Goal: Task Accomplishment & Management: Use online tool/utility

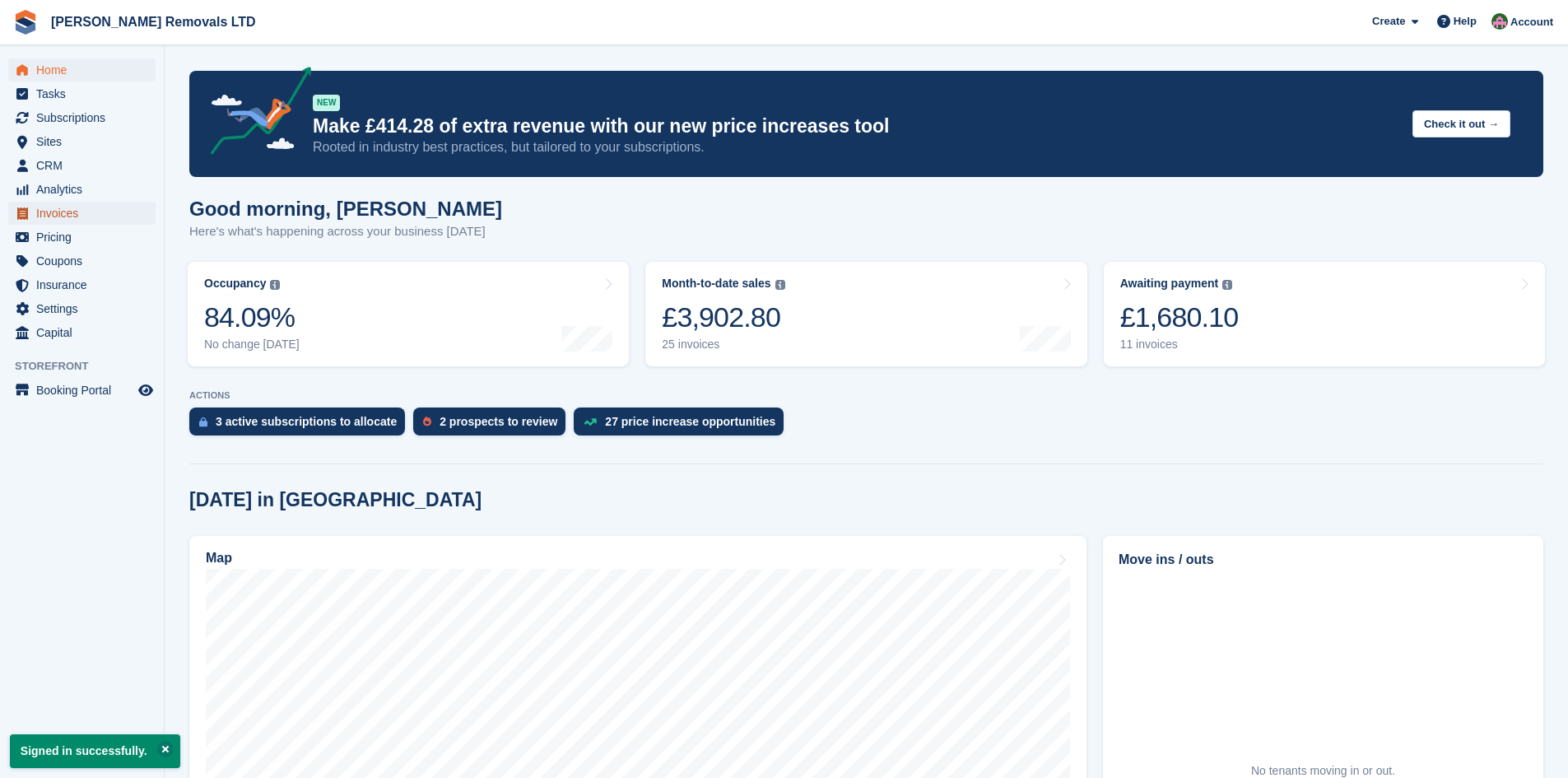
click at [58, 211] on span "Invoices" at bounding box center [85, 213] width 99 height 23
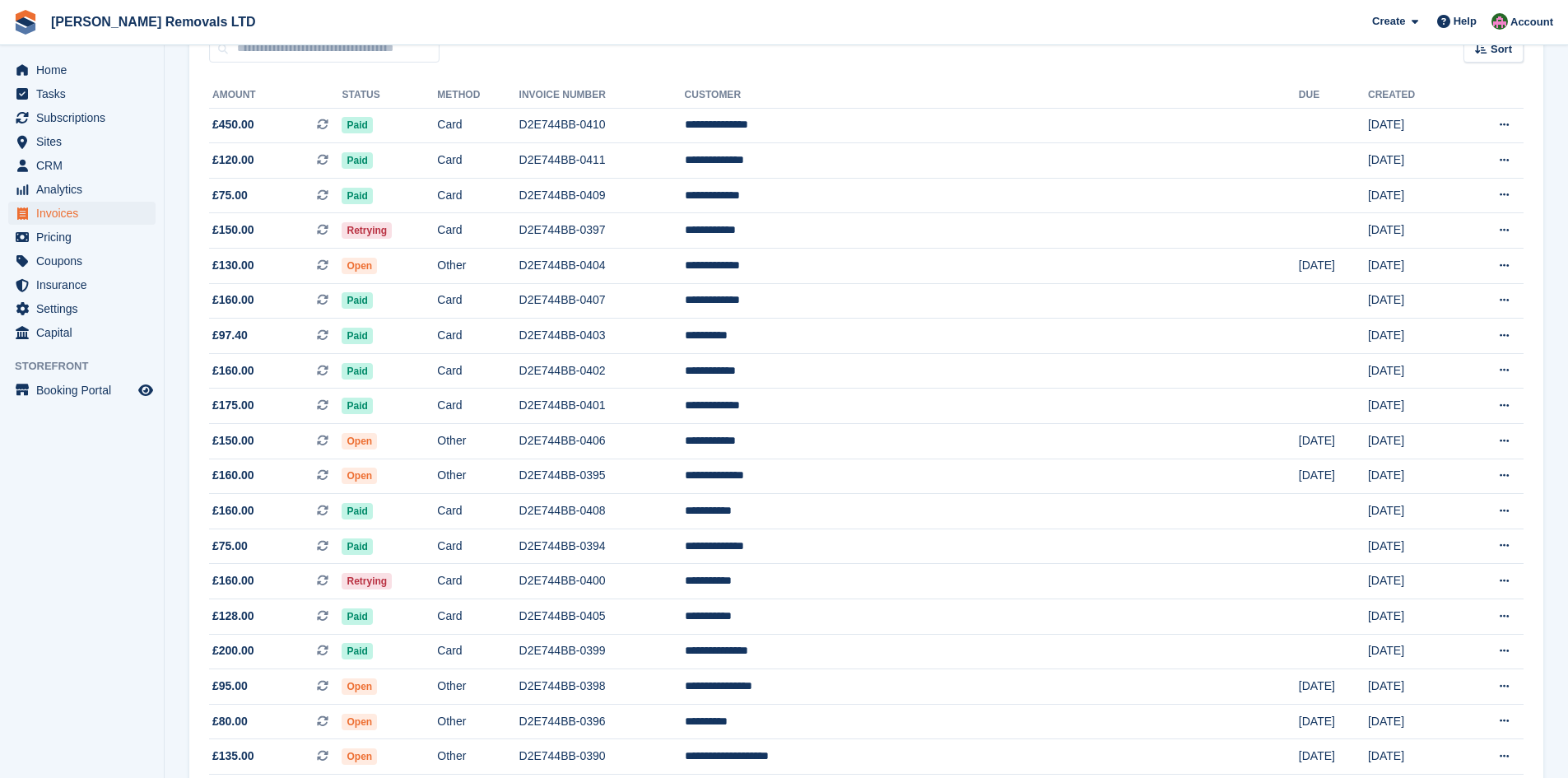
scroll to position [165, 0]
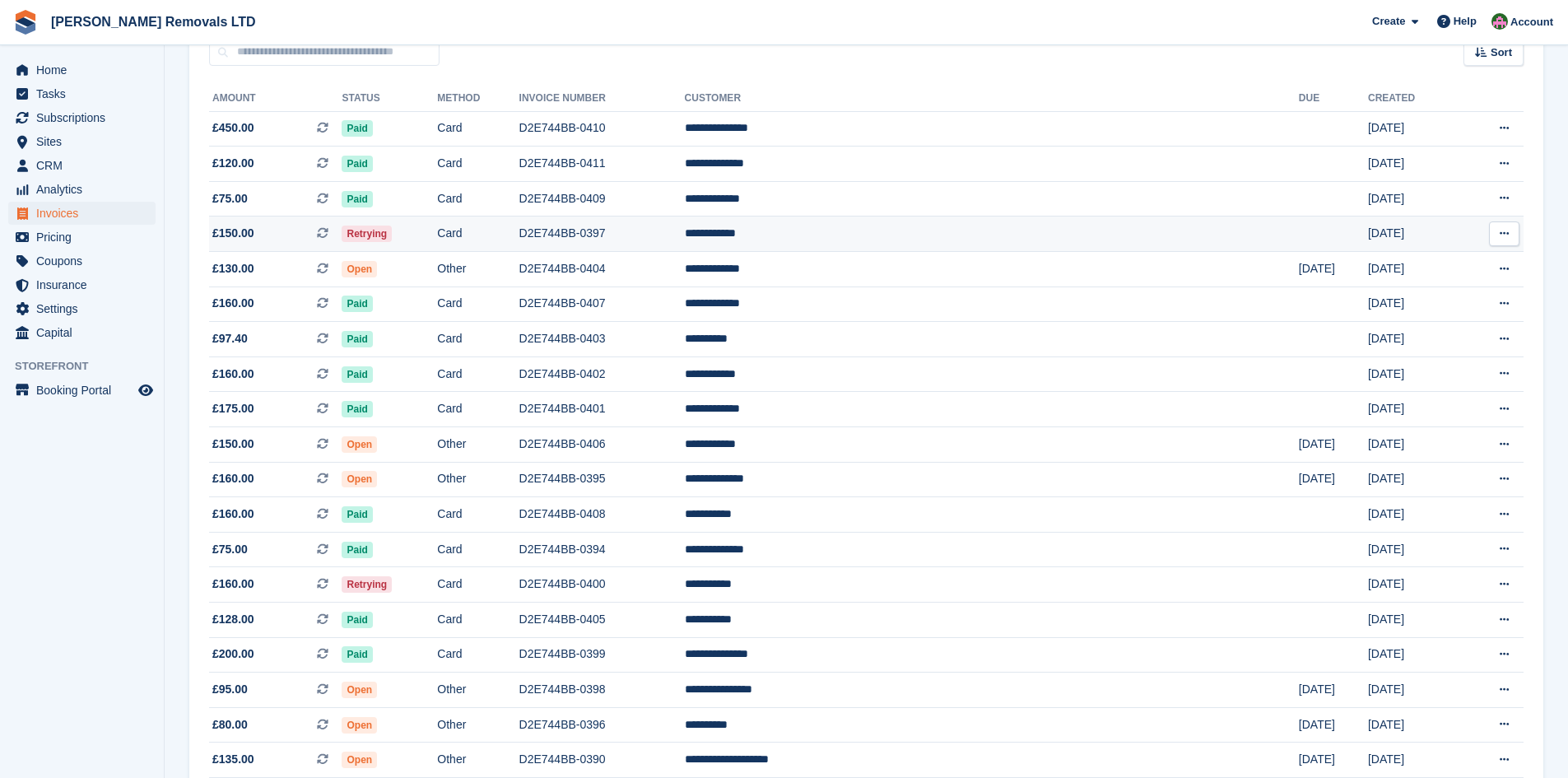
click at [685, 237] on td "D2E744BB-0397" at bounding box center [602, 234] width 165 height 35
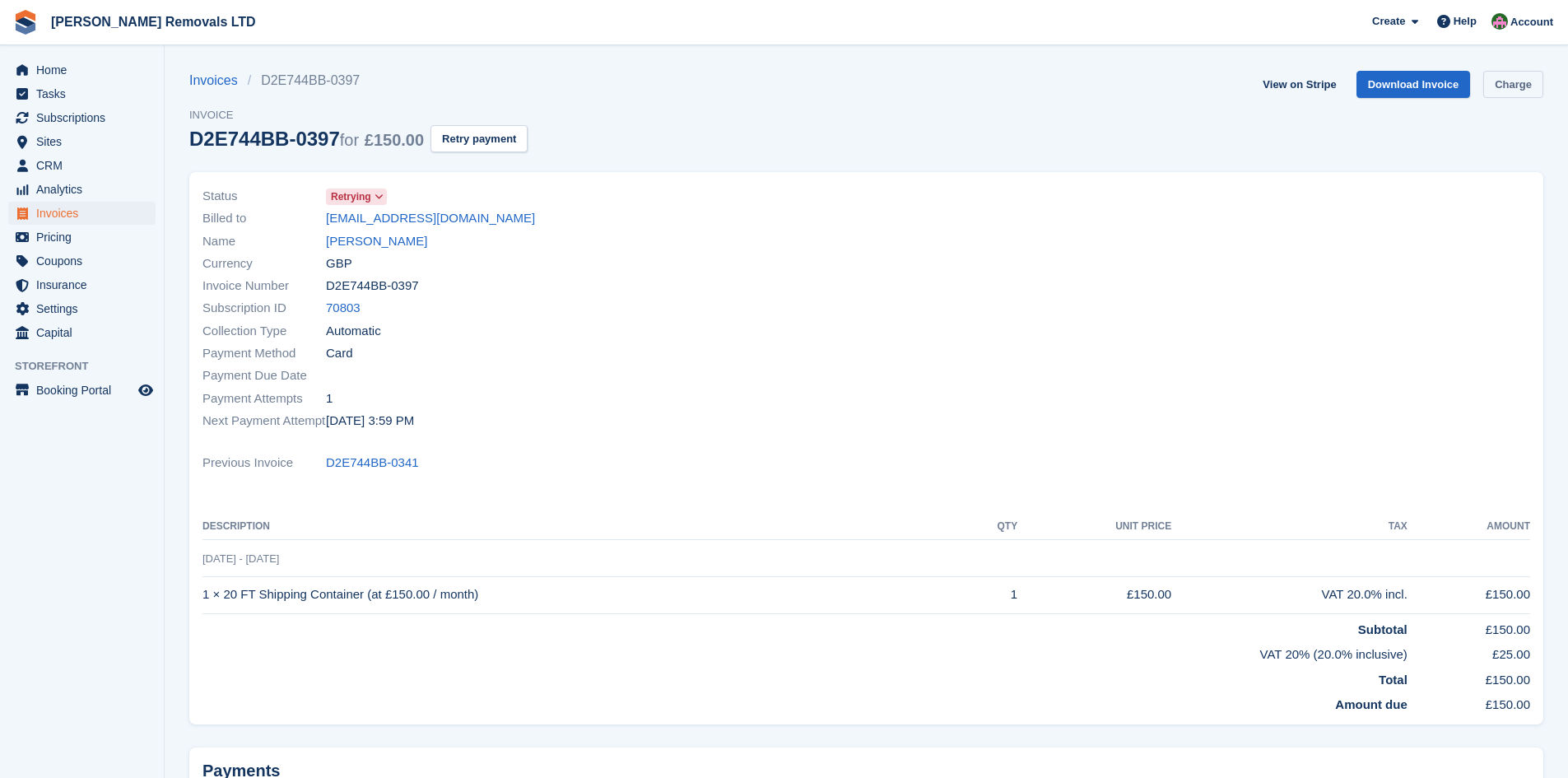
click at [1540, 84] on link "Charge" at bounding box center [1514, 84] width 60 height 28
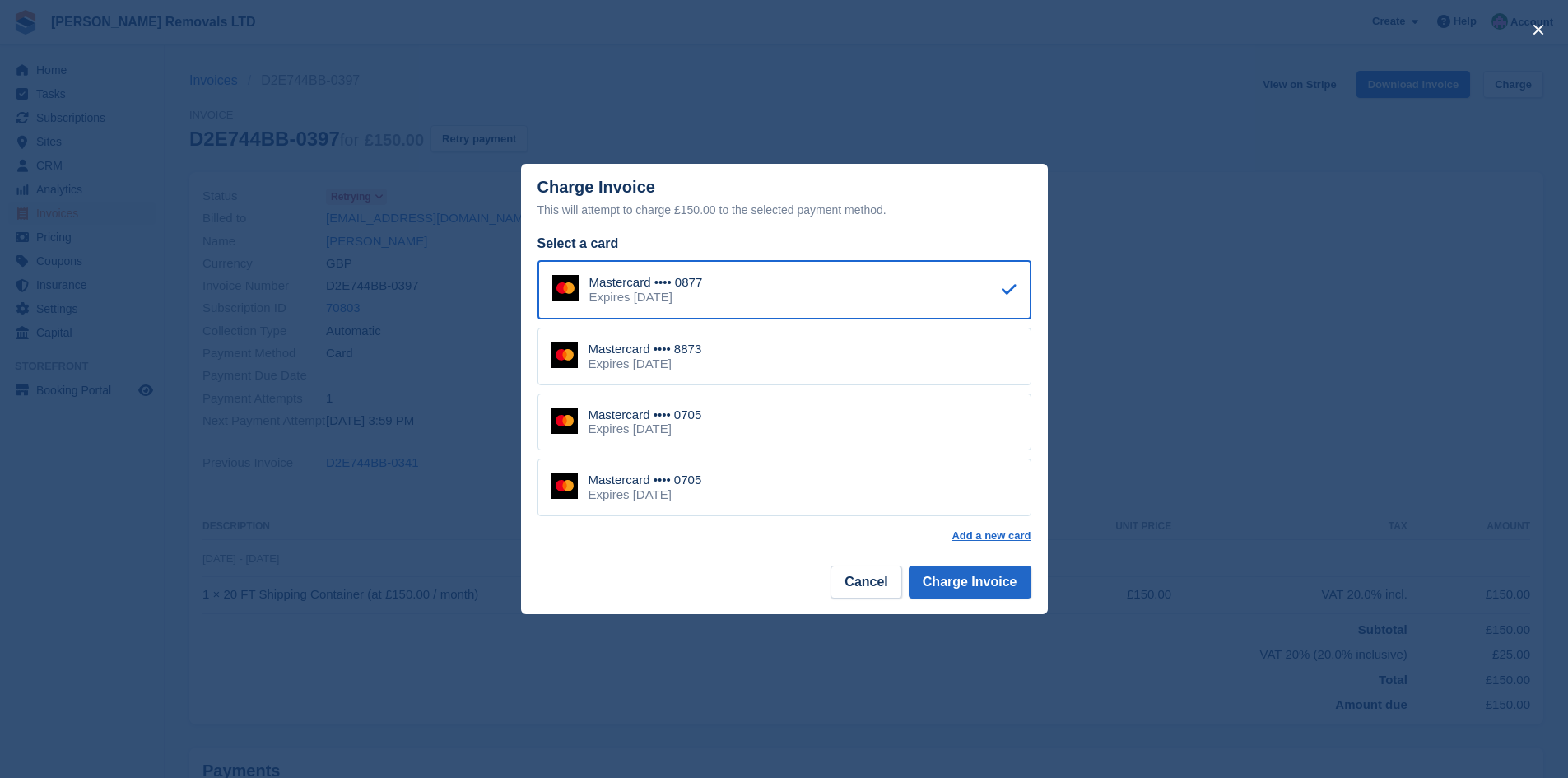
click at [820, 359] on div "Mastercard •••• 8873 Expires June 2030" at bounding box center [784, 356] width 494 height 58
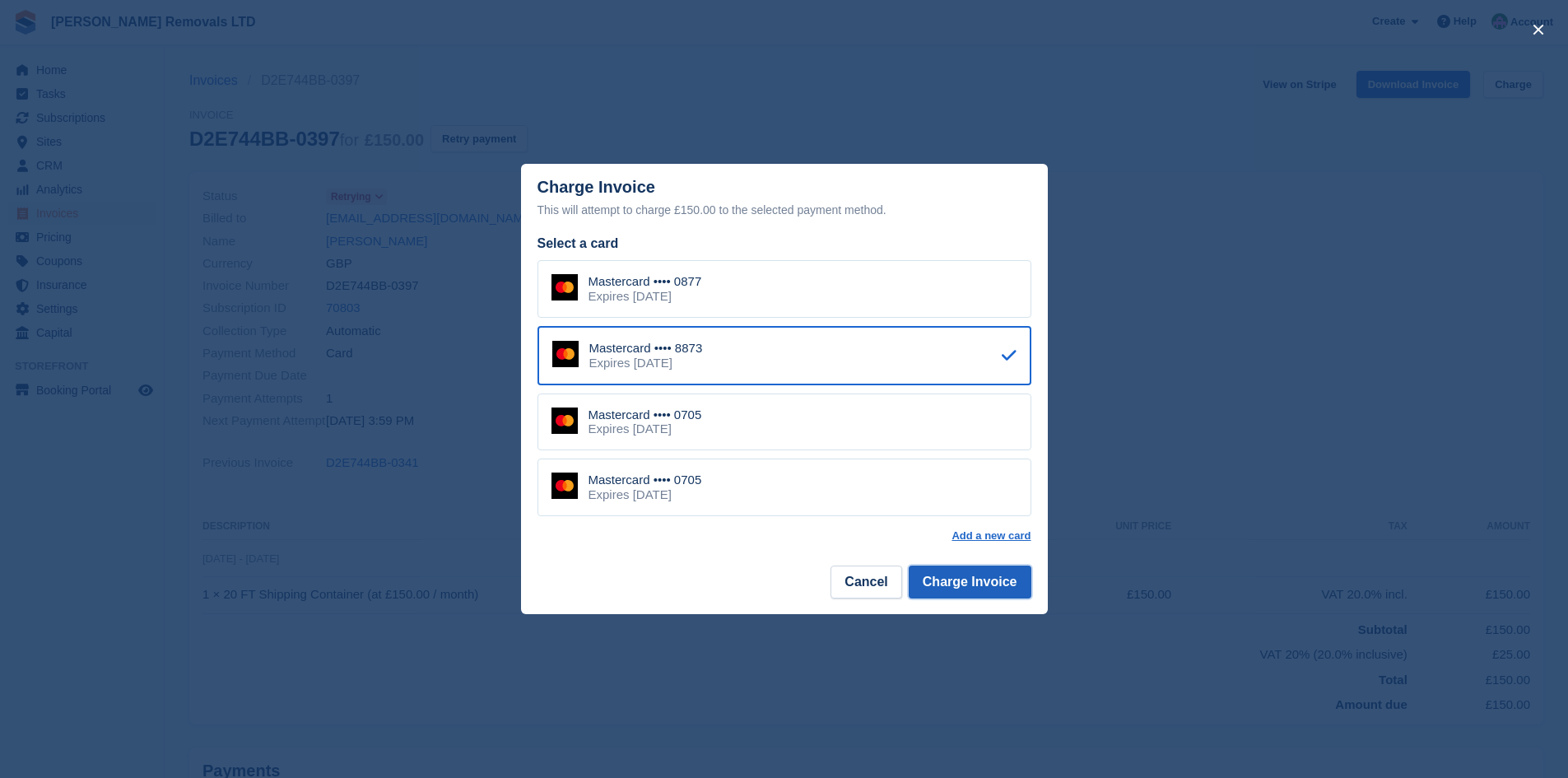
click at [979, 578] on button "Charge Invoice" at bounding box center [970, 582] width 123 height 33
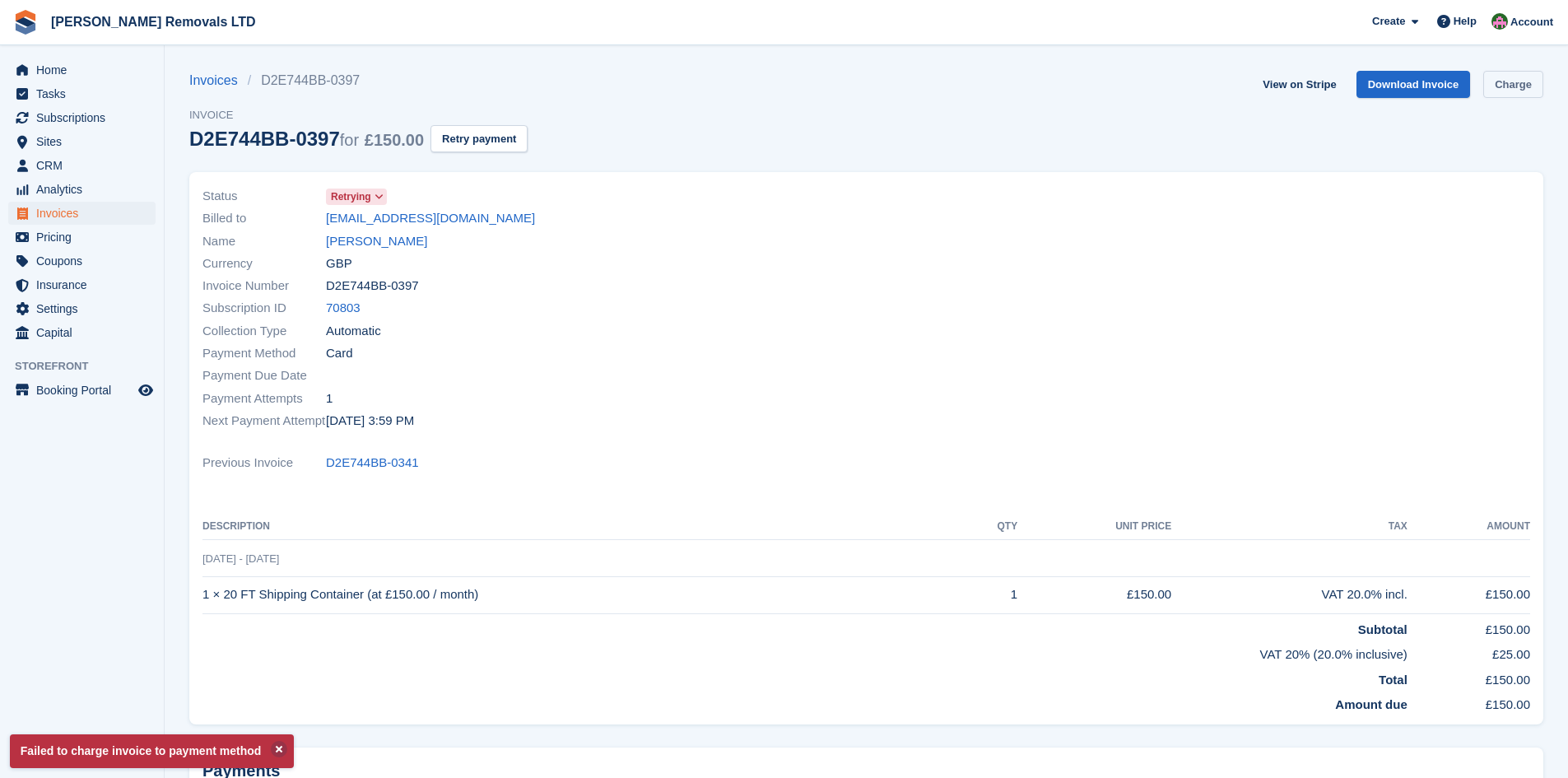
click at [1490, 78] on link "Charge" at bounding box center [1514, 84] width 60 height 28
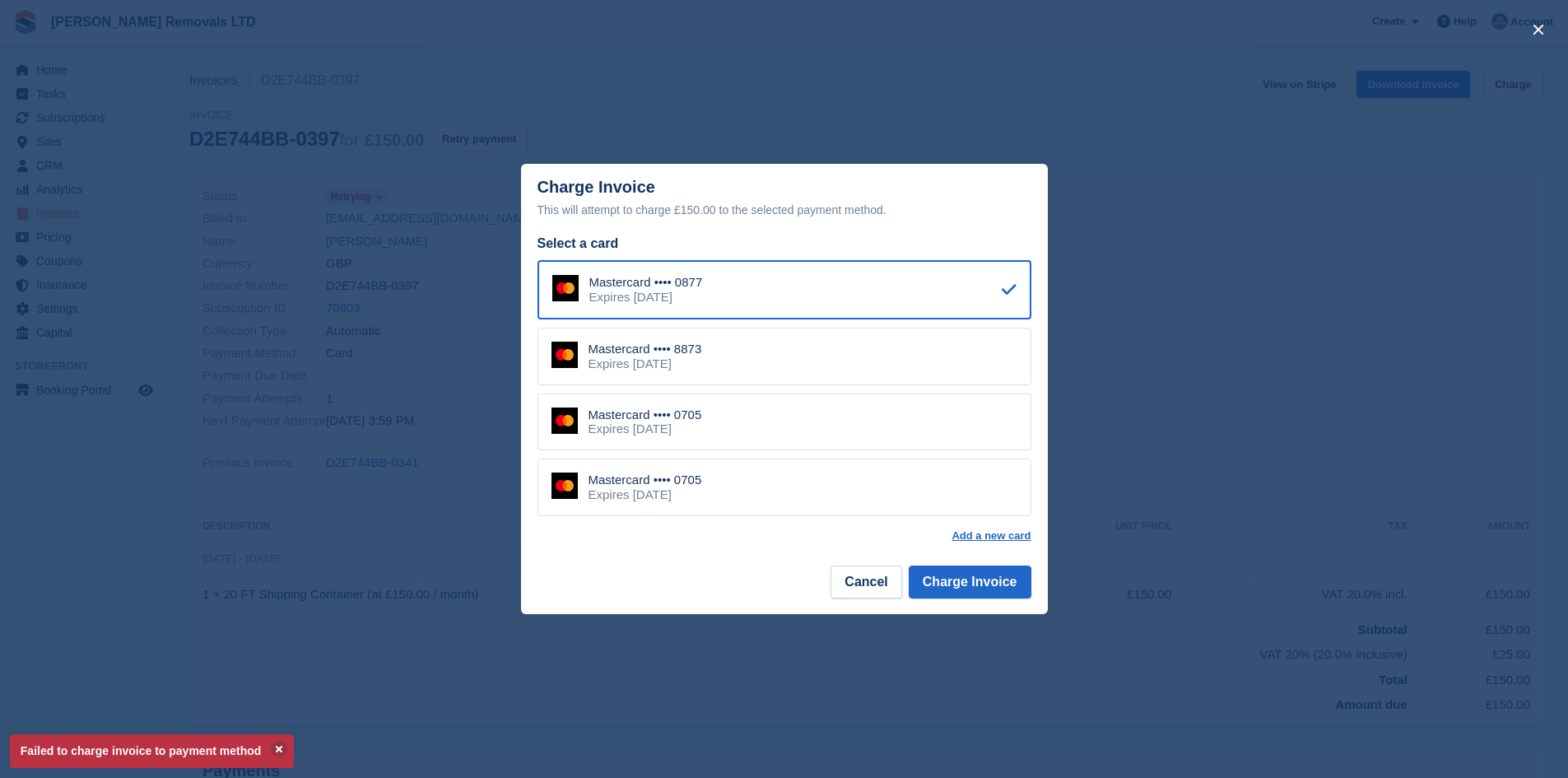
click at [907, 411] on div "Mastercard •••• 0705 Expires April 2030" at bounding box center [784, 422] width 494 height 58
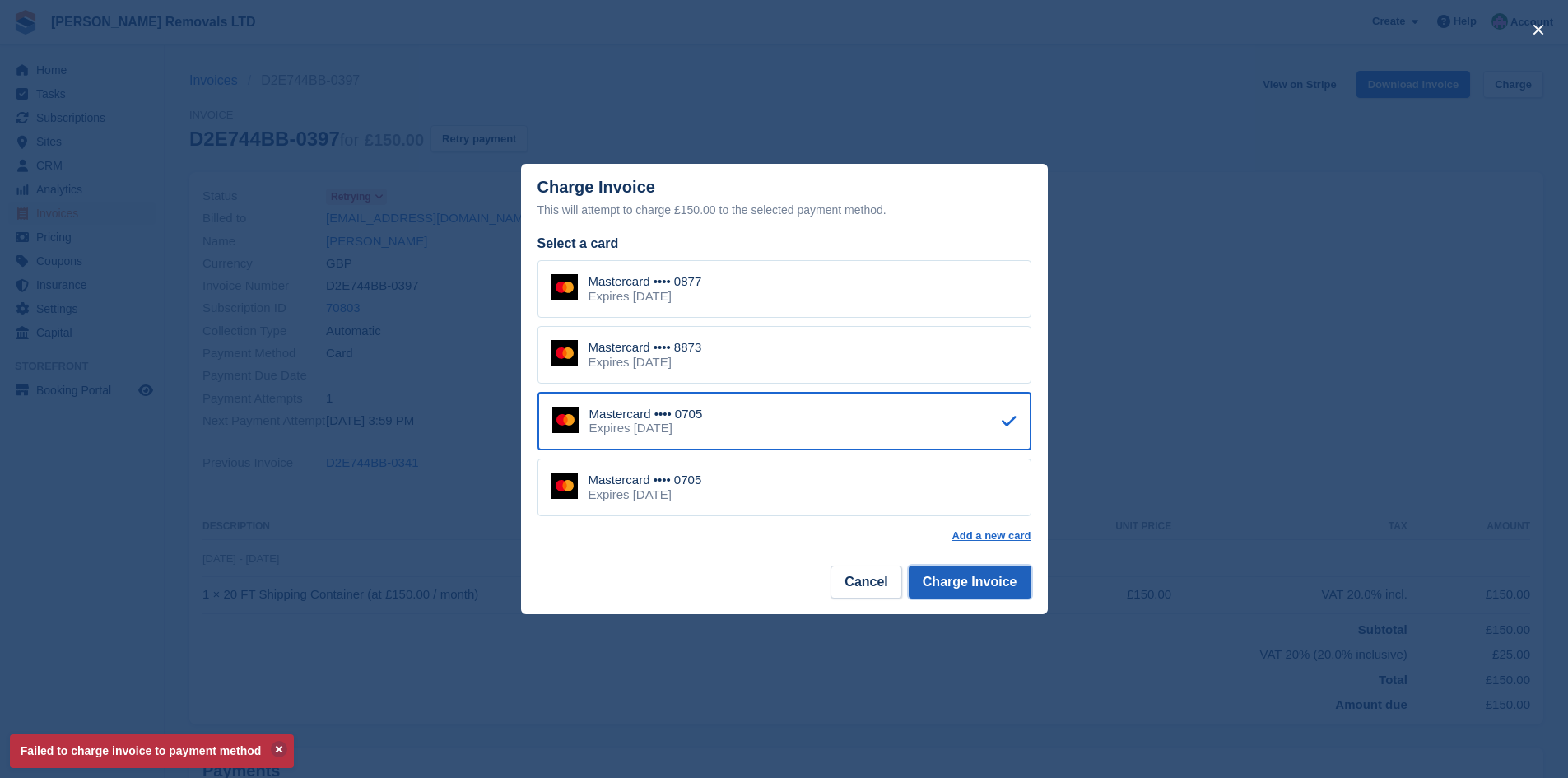
click at [978, 577] on button "Charge Invoice" at bounding box center [970, 582] width 123 height 33
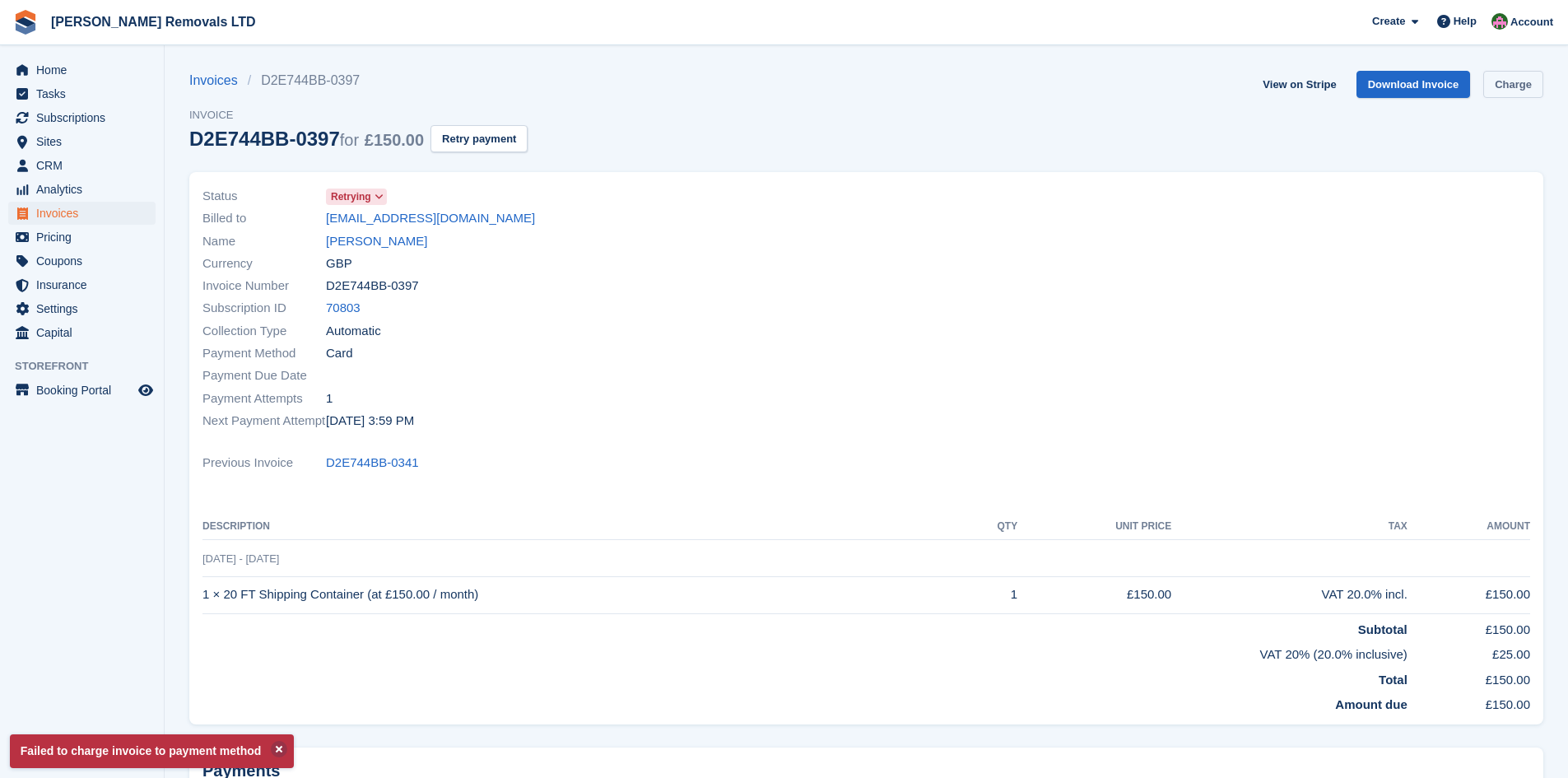
click at [1509, 88] on link "Charge" at bounding box center [1514, 84] width 60 height 28
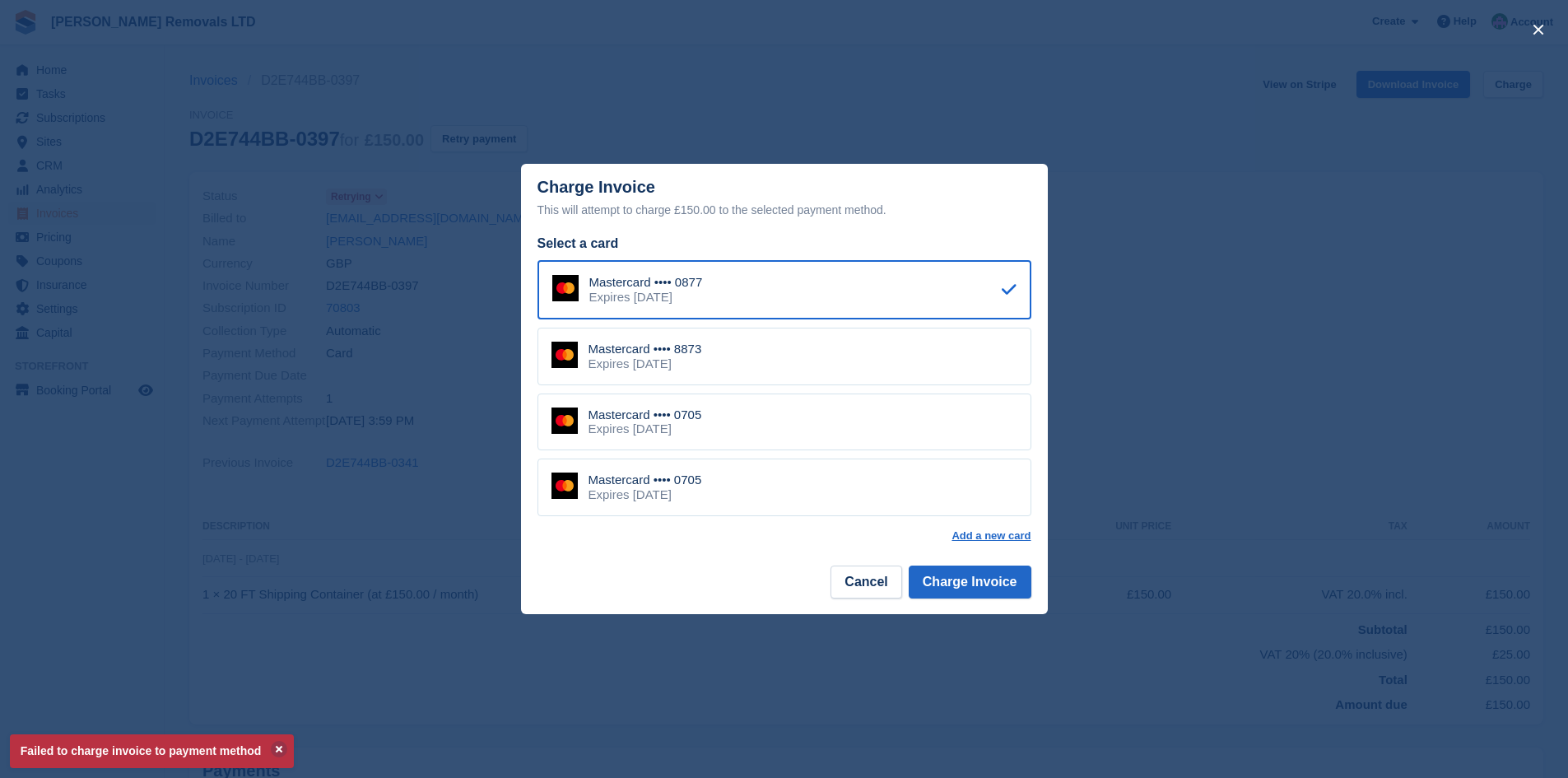
click at [857, 516] on div "Mastercard •••• 0705 Expires April 2030" at bounding box center [784, 487] width 494 height 58
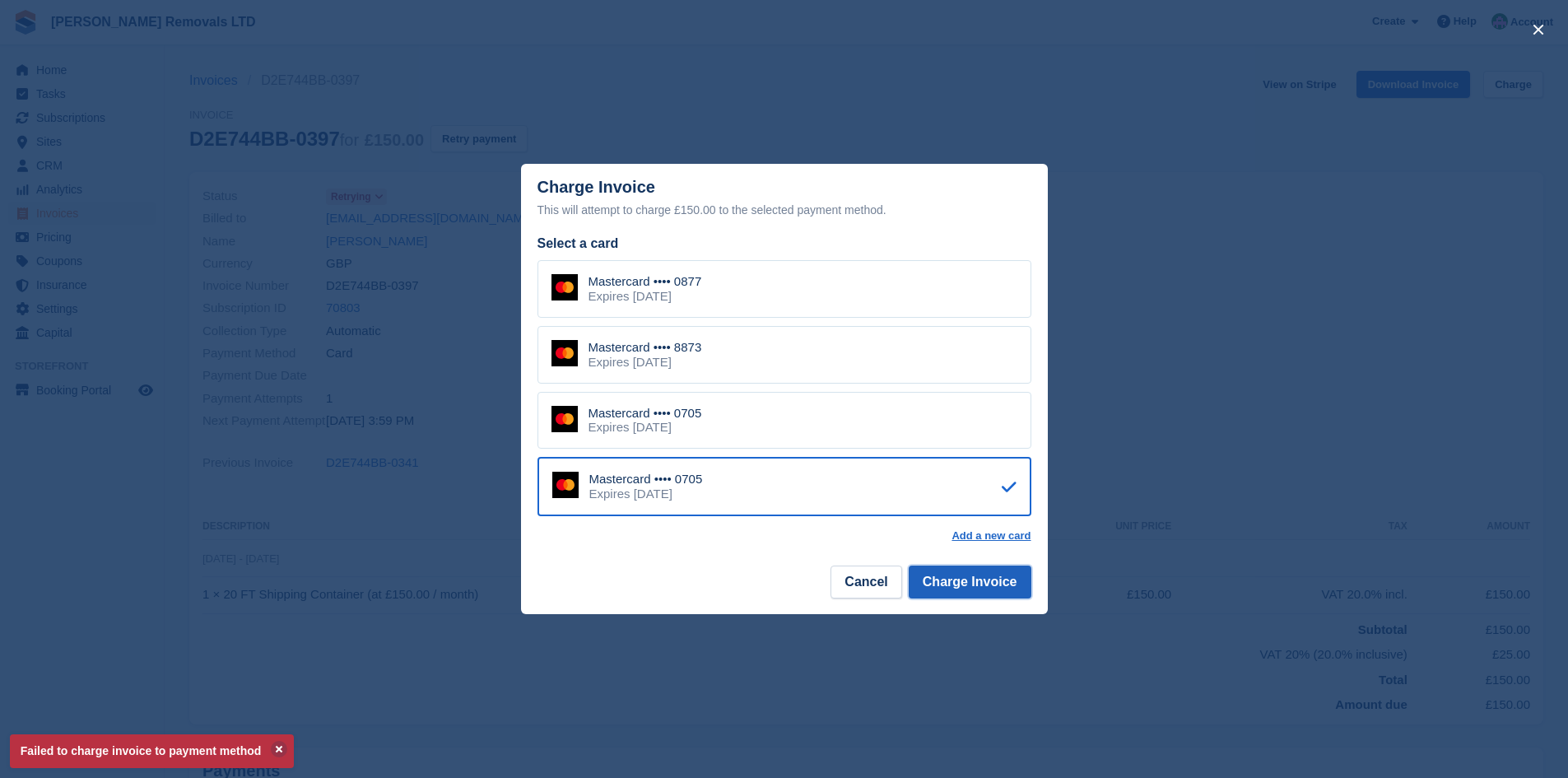
click at [987, 591] on button "Charge Invoice" at bounding box center [970, 582] width 123 height 33
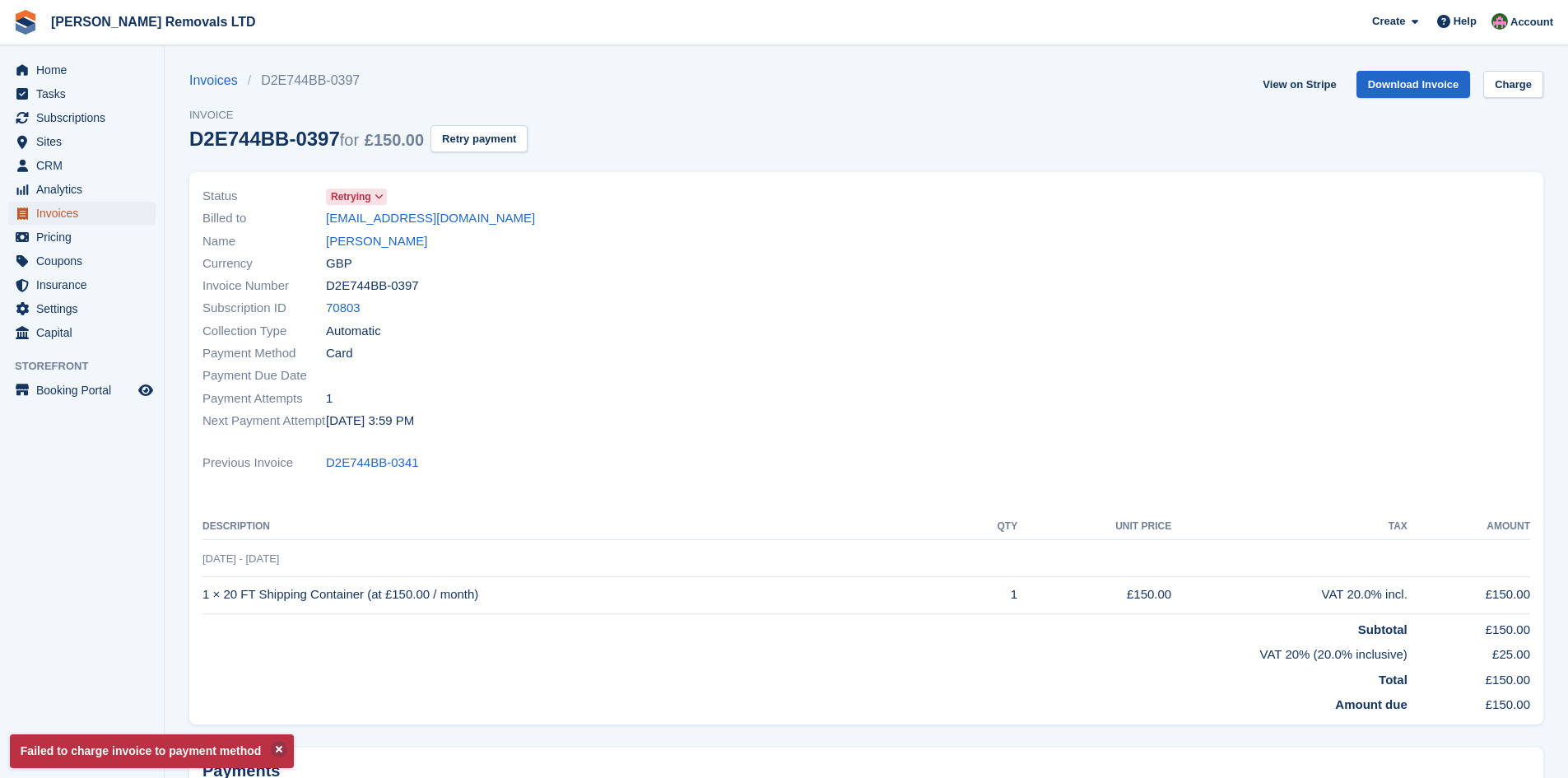
click at [53, 204] on span "Invoices" at bounding box center [85, 213] width 99 height 23
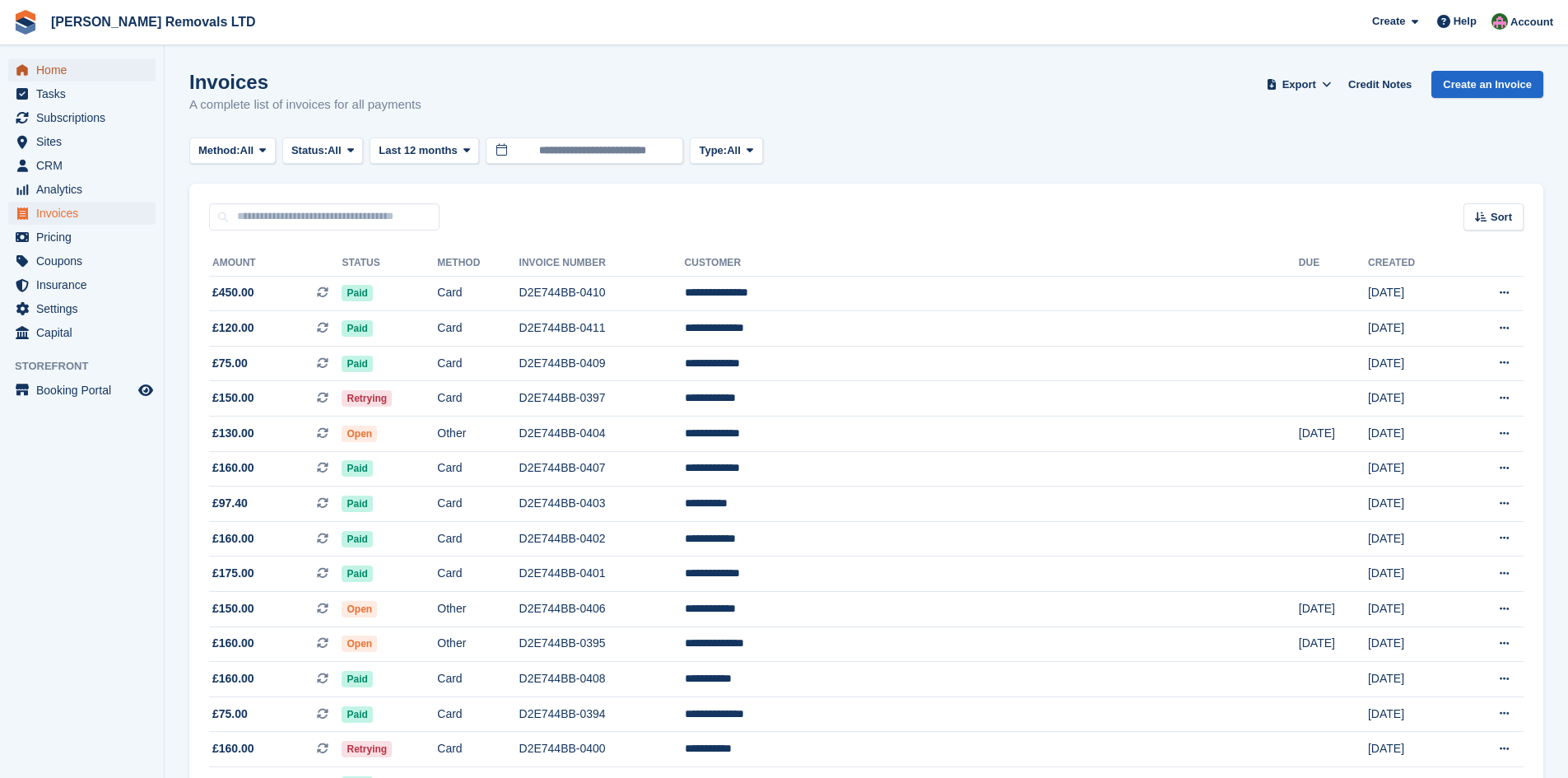
click at [58, 64] on span "Home" at bounding box center [85, 70] width 99 height 23
